Goal: Browse casually

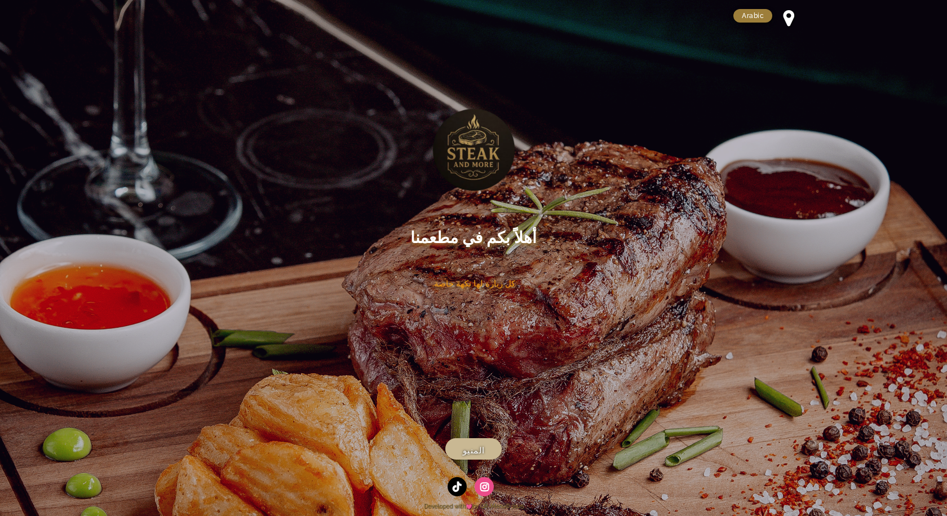
click at [476, 445] on span "المنيو" at bounding box center [474, 451] width 22 height 14
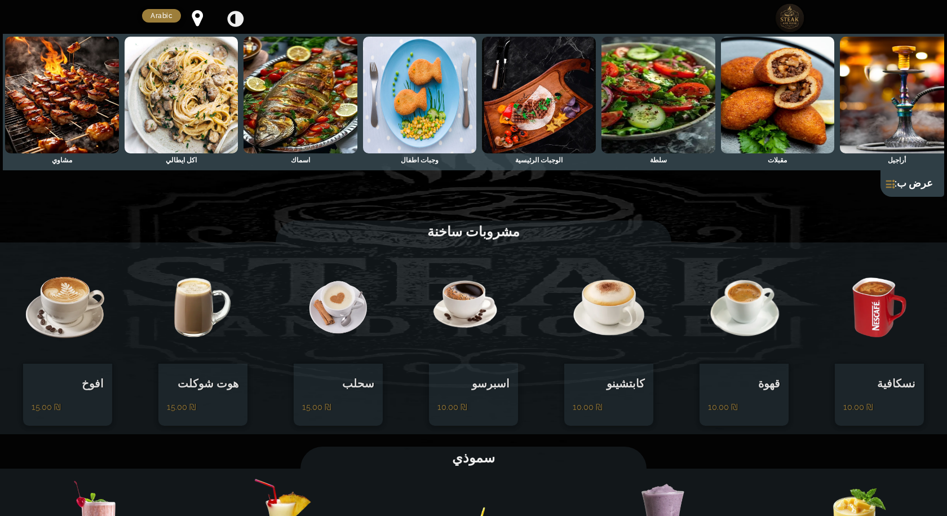
scroll to position [0, -856]
click at [68, 111] on img at bounding box center [62, 95] width 114 height 117
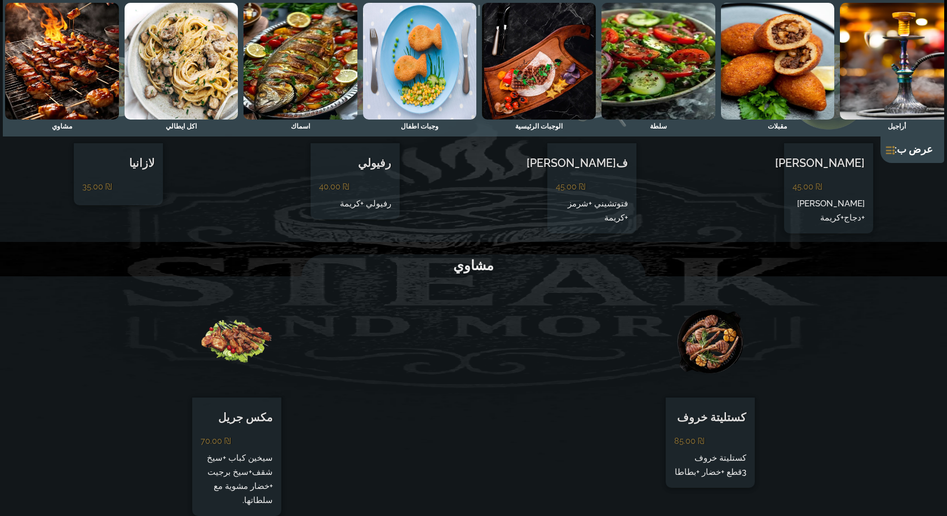
scroll to position [3477, 0]
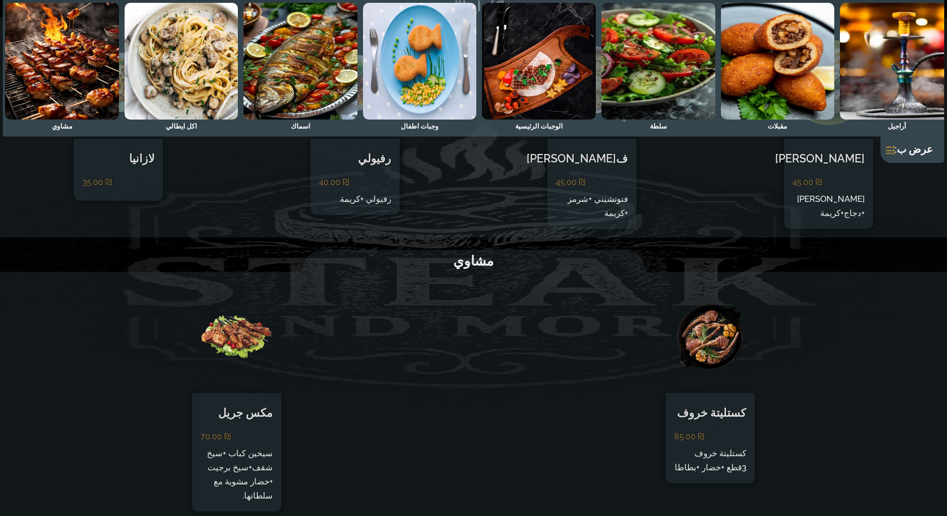
click at [162, 60] on img at bounding box center [182, 61] width 114 height 117
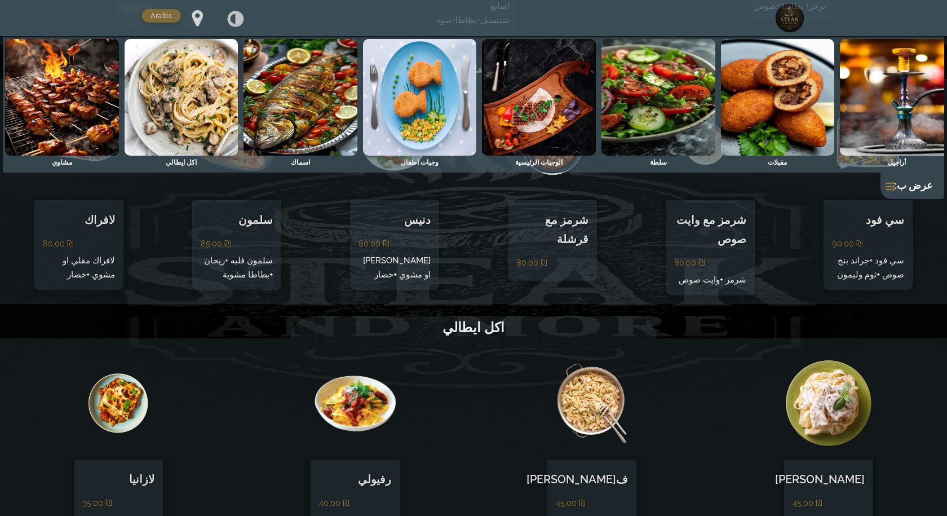
scroll to position [3153, 0]
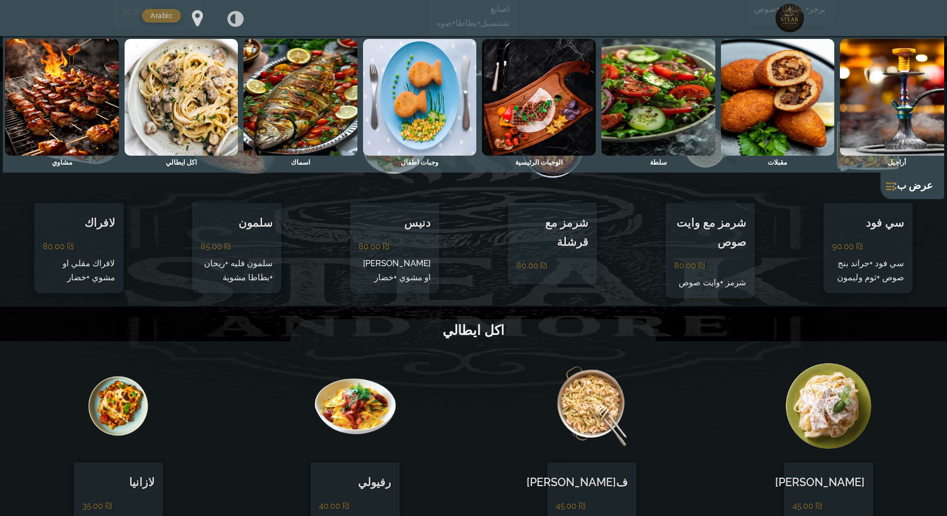
click at [293, 61] on img at bounding box center [301, 97] width 114 height 117
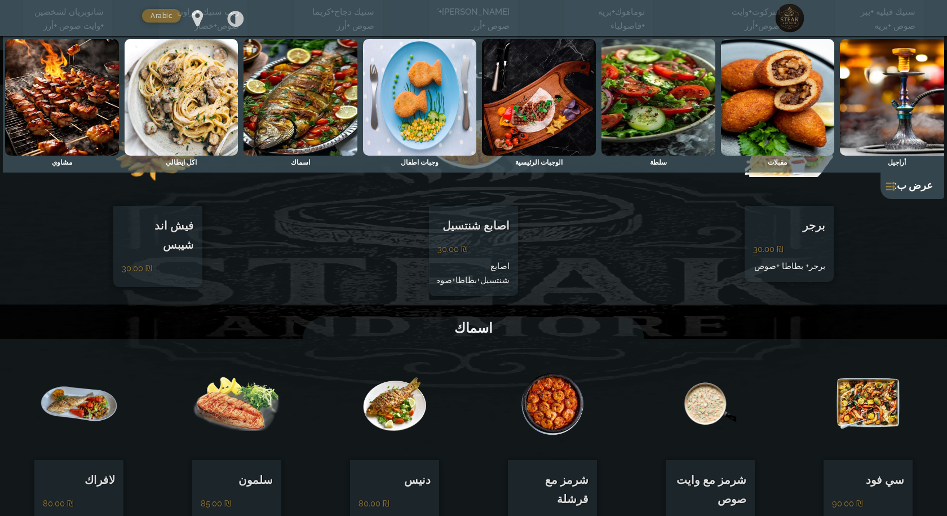
scroll to position [2894, 0]
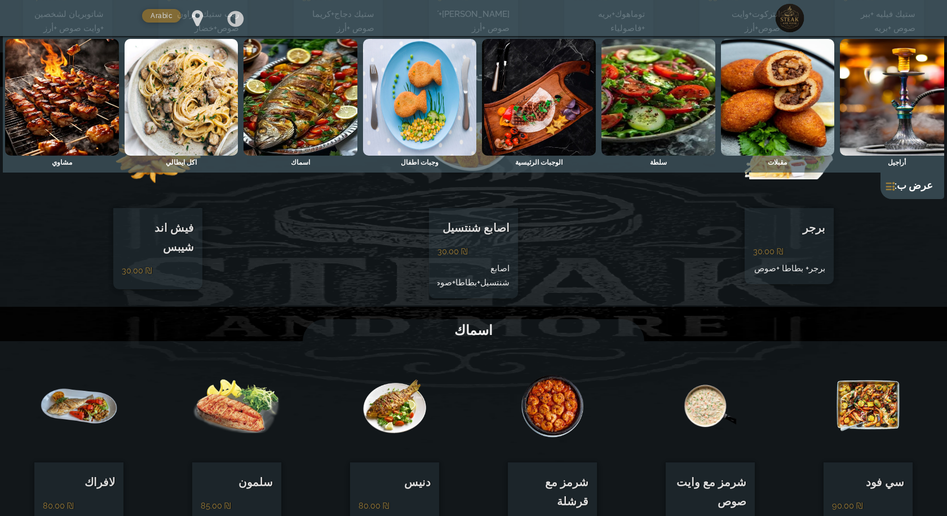
click at [422, 115] on img at bounding box center [420, 97] width 114 height 117
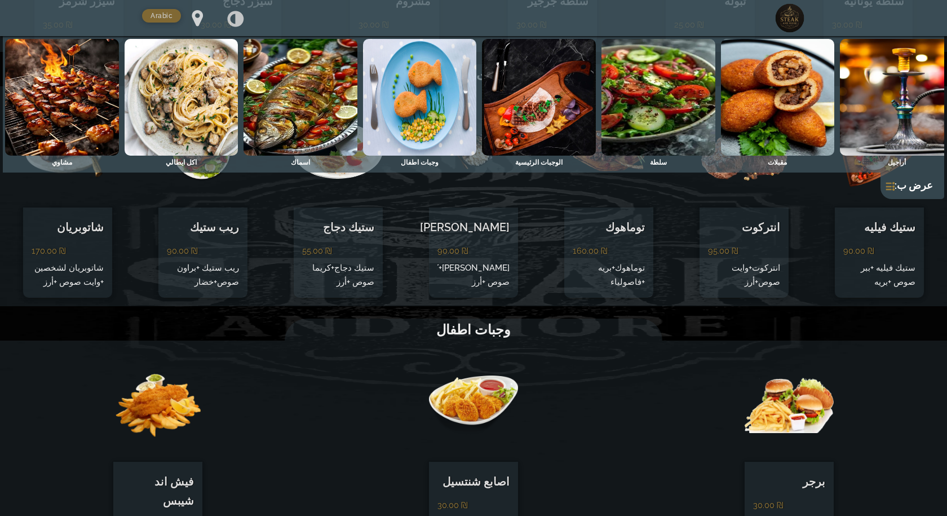
scroll to position [2639, 0]
click at [546, 120] on img at bounding box center [539, 97] width 114 height 117
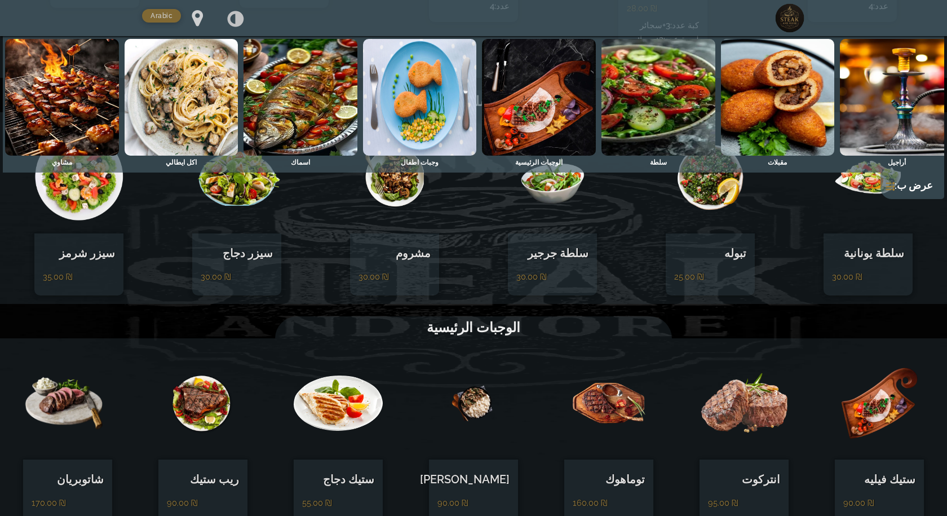
scroll to position [2385, 0]
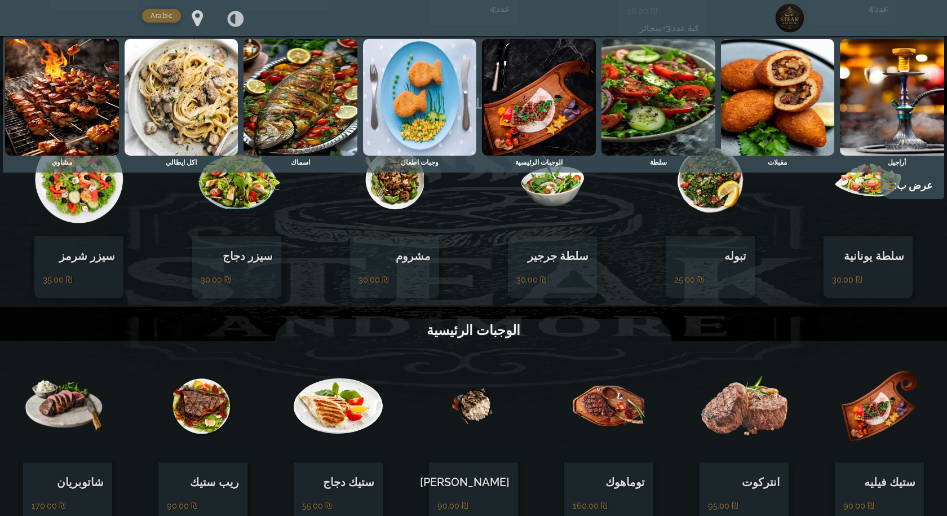
click at [551, 99] on img at bounding box center [539, 97] width 114 height 117
click at [652, 109] on img at bounding box center [659, 97] width 114 height 117
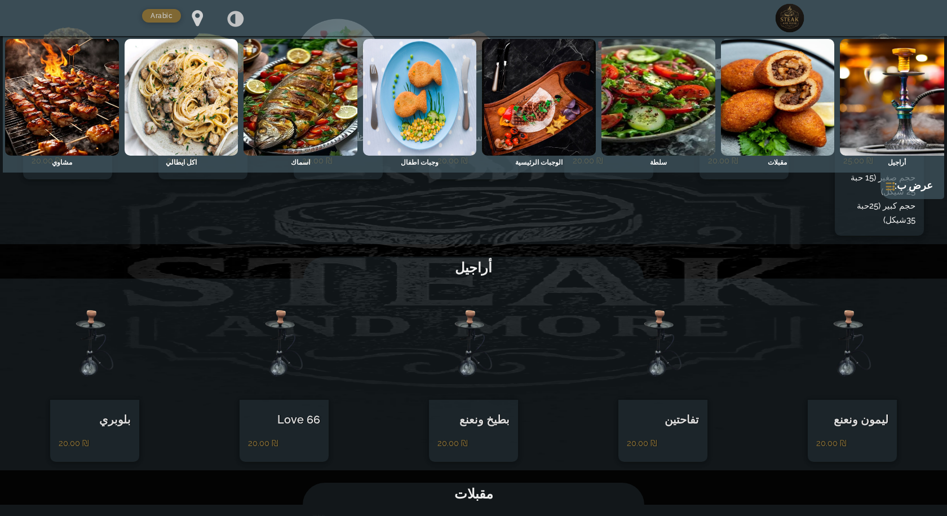
scroll to position [1651, 0]
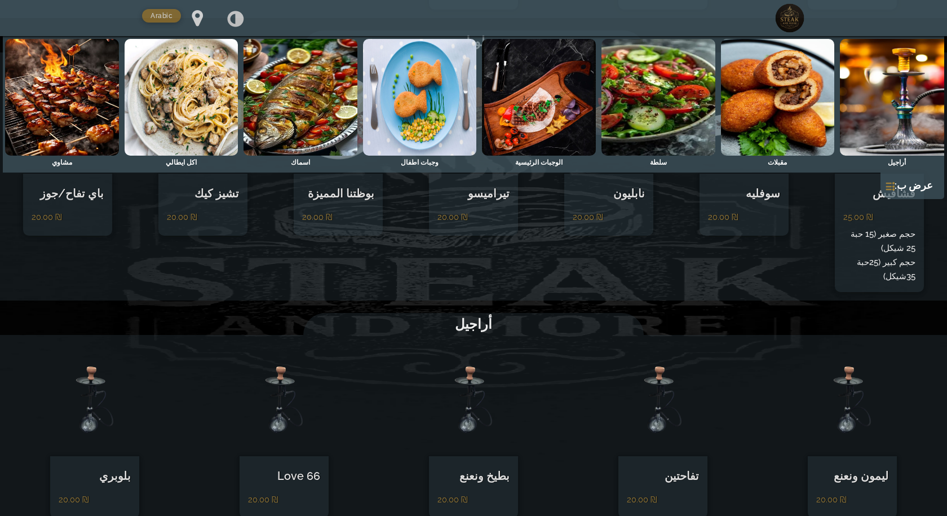
click at [895, 191] on link at bounding box center [890, 186] width 8 height 8
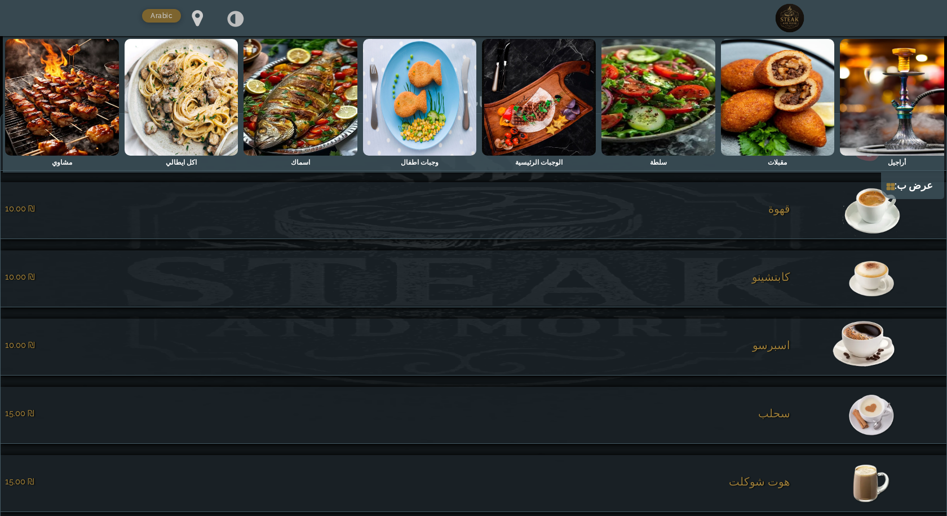
click at [74, 104] on img at bounding box center [62, 97] width 114 height 117
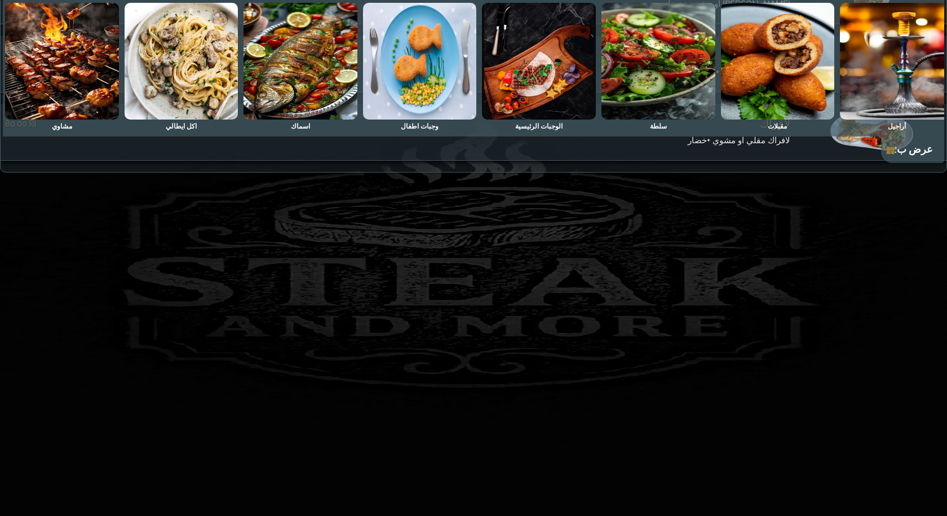
scroll to position [5813, 0]
